Goal: Find contact information: Find contact information

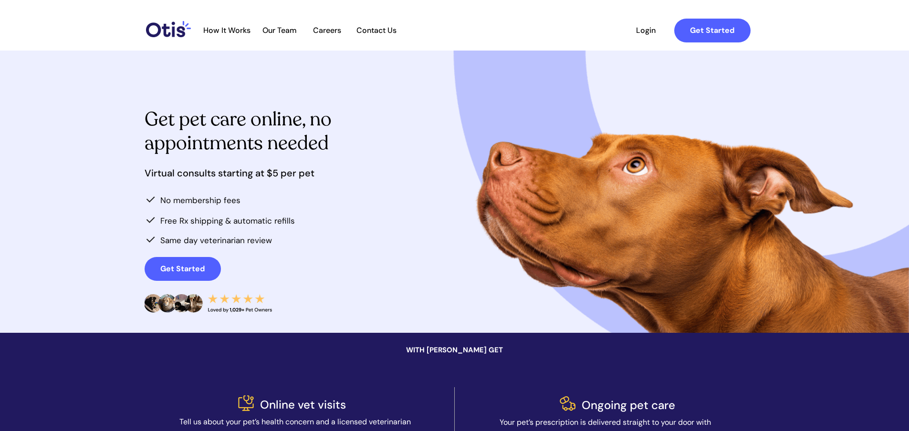
click at [369, 26] on span "Contact Us" at bounding box center [376, 30] width 50 height 9
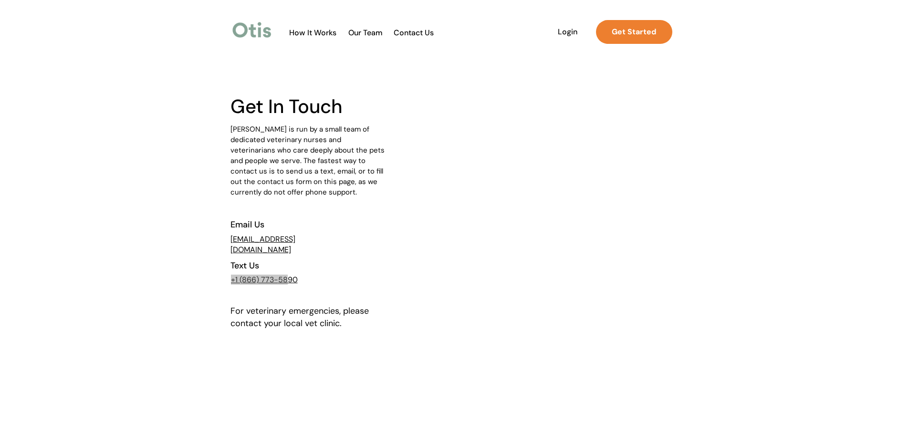
drag, startPoint x: 300, startPoint y: 285, endPoint x: 300, endPoint y: 279, distance: 5.7
click at [287, 282] on div "+1 (866) 773- 5890" at bounding box center [269, 282] width 79 height 20
click at [329, 267] on div at bounding box center [454, 286] width 448 height 470
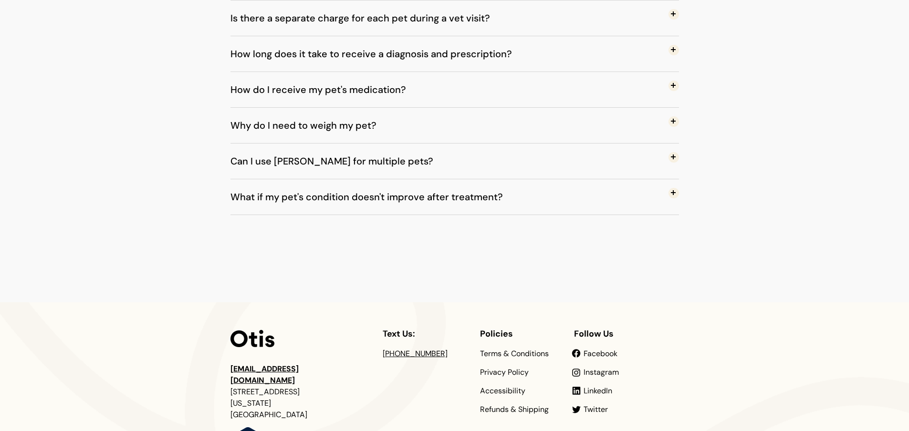
scroll to position [900, 0]
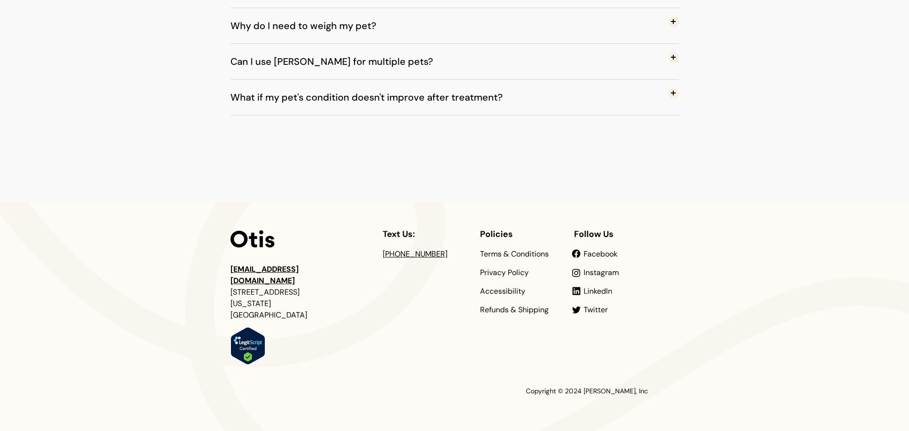
click at [580, 250] on div at bounding box center [454, 317] width 448 height 228
click at [588, 250] on span "Facebook" at bounding box center [600, 254] width 34 height 10
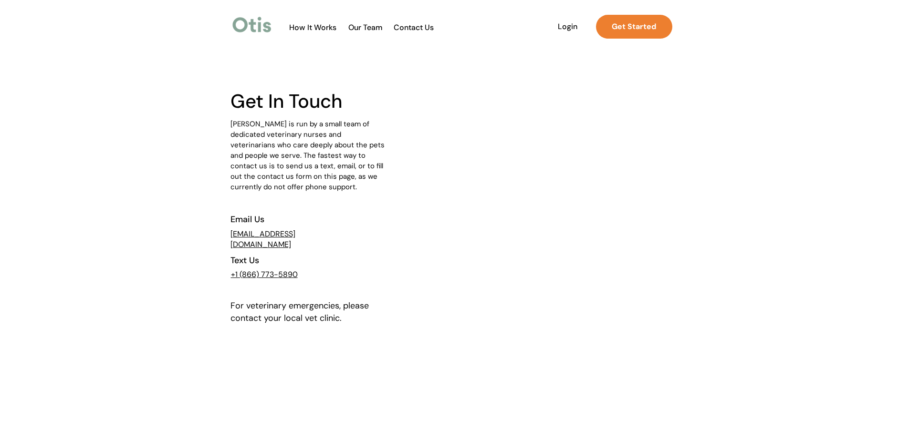
scroll to position [0, 0]
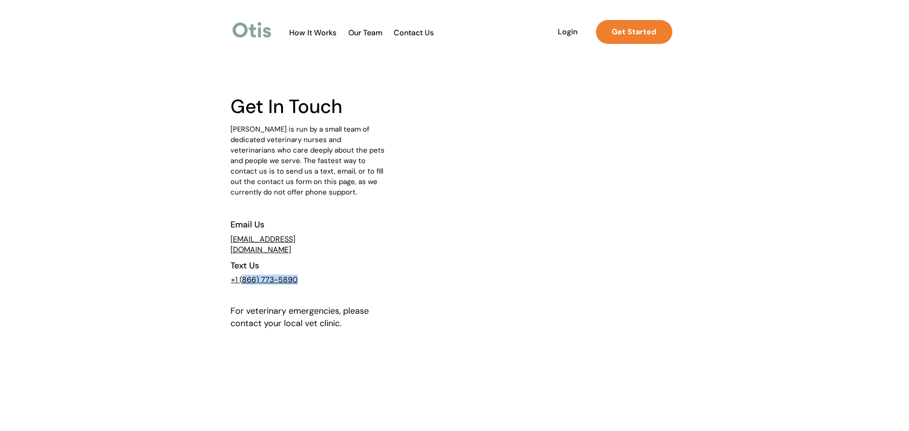
drag, startPoint x: 298, startPoint y: 278, endPoint x: 243, endPoint y: 281, distance: 54.9
click at [243, 281] on p "+1 (866) 773- 5890" at bounding box center [267, 280] width 72 height 9
copy span "866) 773- 5890"
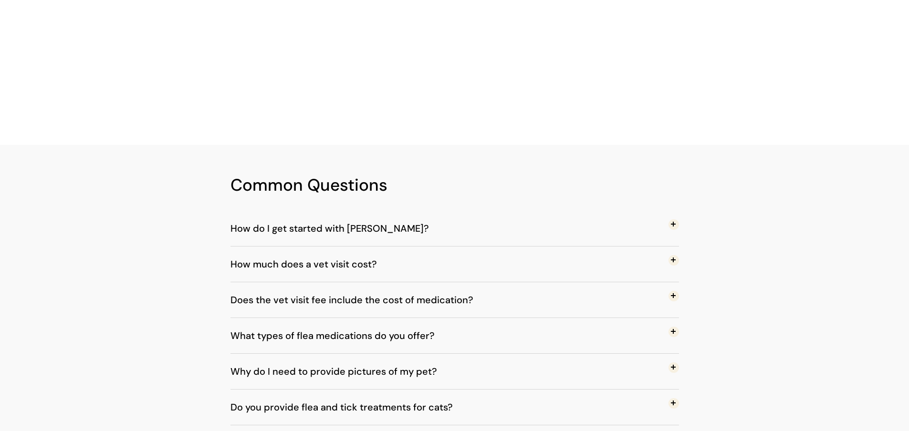
scroll to position [185, 0]
